Goal: Find contact information: Find contact information

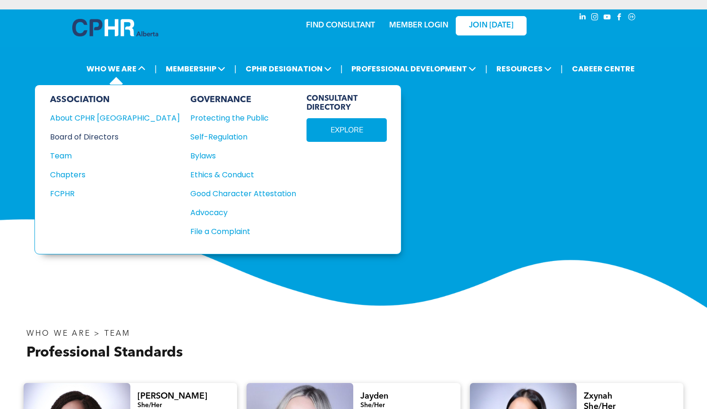
click at [110, 136] on div "Board of Directors" at bounding box center [108, 137] width 117 height 12
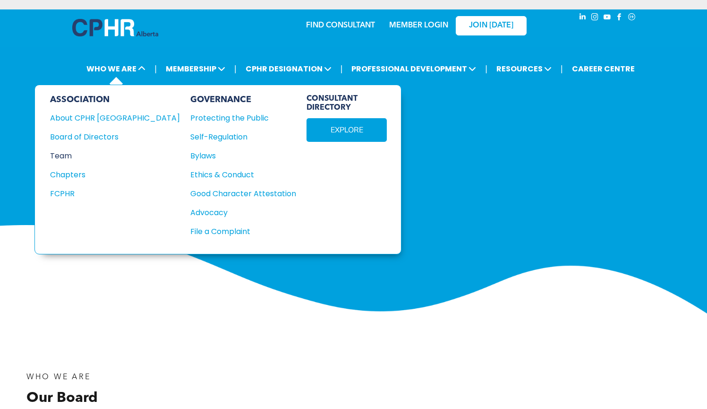
click at [71, 160] on div "Team" at bounding box center [108, 156] width 117 height 12
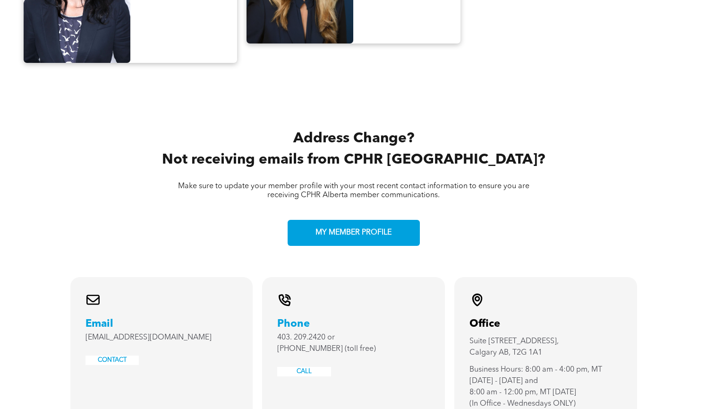
scroll to position [1689, 0]
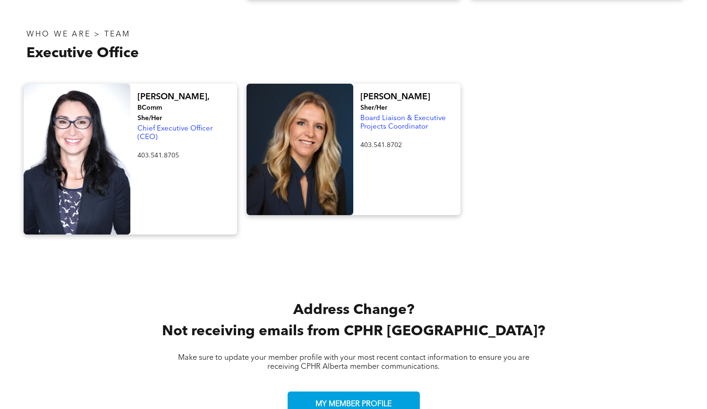
click at [95, 97] on div at bounding box center [77, 159] width 107 height 151
click at [157, 125] on p "Chief Executive Officer (CEO)" at bounding box center [184, 133] width 93 height 17
drag, startPoint x: 183, startPoint y: 112, endPoint x: 140, endPoint y: 75, distance: 57.6
click at [140, 84] on div "[PERSON_NAME], BComm She/Her Chief Executive Officer (CEO) 403.541.8705 ﻿" at bounding box center [183, 159] width 107 height 151
click at [154, 93] on span "[PERSON_NAME]," at bounding box center [174, 97] width 72 height 9
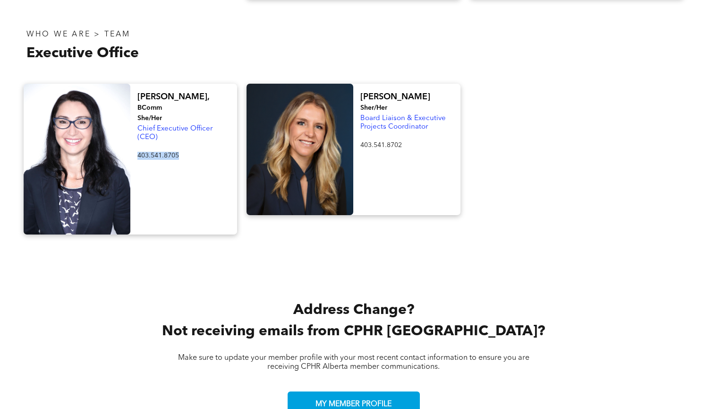
drag, startPoint x: 185, startPoint y: 111, endPoint x: 138, endPoint y: 112, distance: 47.3
click at [138, 152] on p "403.541.8705" at bounding box center [184, 156] width 93 height 8
copy span "403.541.8705"
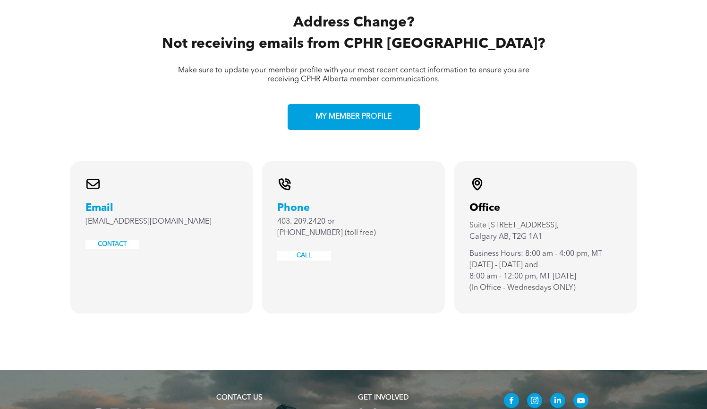
scroll to position [1977, 0]
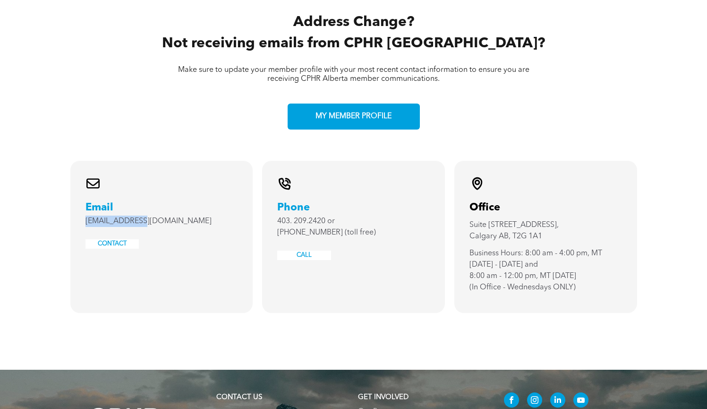
drag, startPoint x: 143, startPoint y: 179, endPoint x: 85, endPoint y: 180, distance: 58.1
click at [85, 180] on div "A black and white envelope icon on a white background. Email [EMAIL_ADDRESS][DO…" at bounding box center [161, 237] width 183 height 152
copy span "[EMAIL_ADDRESS][DOMAIN_NAME]"
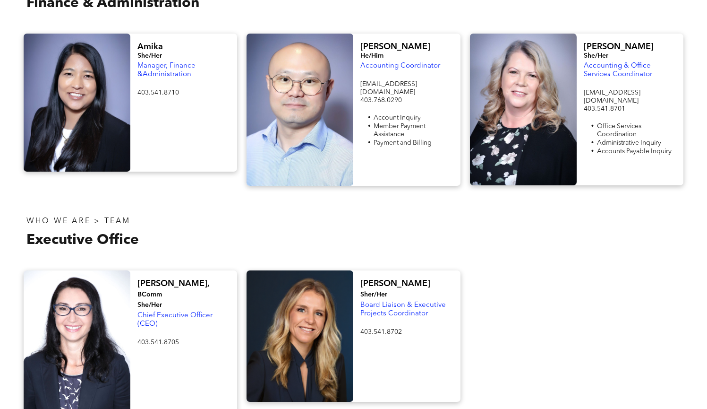
scroll to position [1497, 0]
